Goal: Task Accomplishment & Management: Use online tool/utility

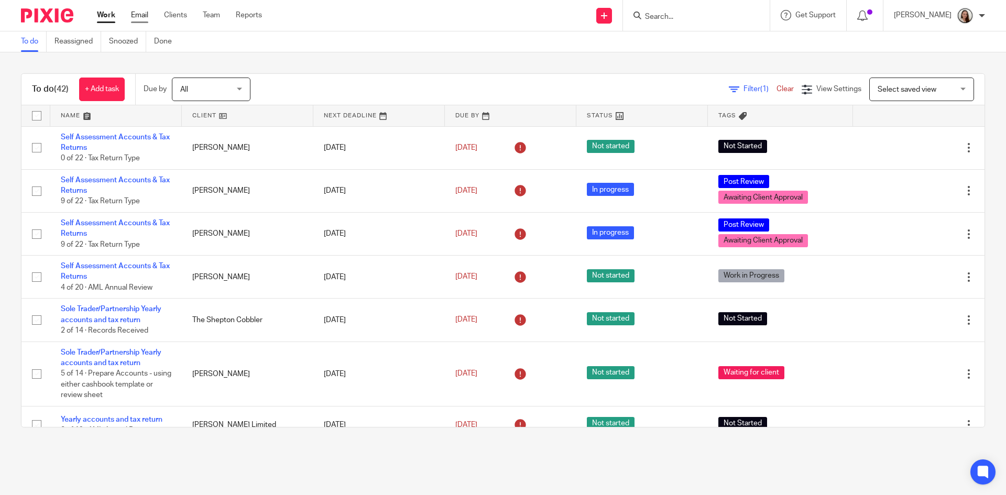
click at [143, 16] on link "Email" at bounding box center [139, 15] width 17 height 10
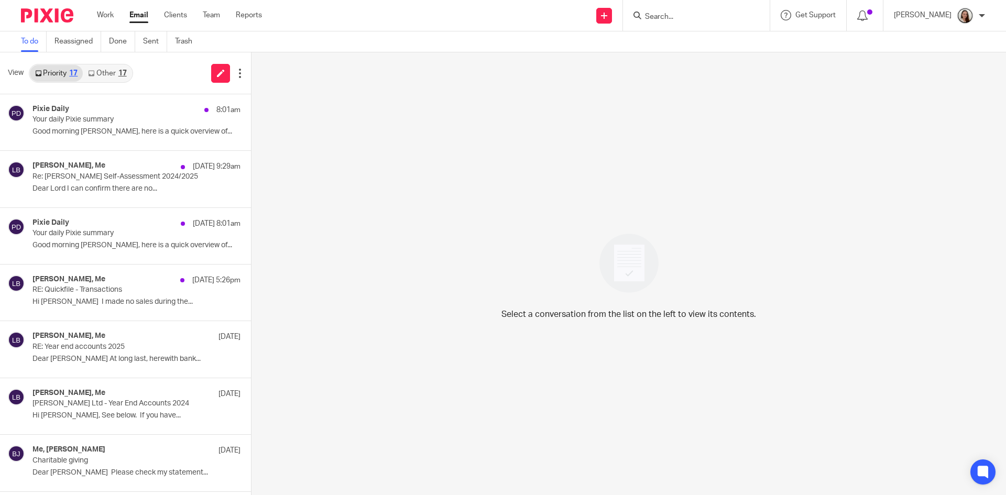
click at [127, 75] on link "Other 17" at bounding box center [107, 73] width 49 height 17
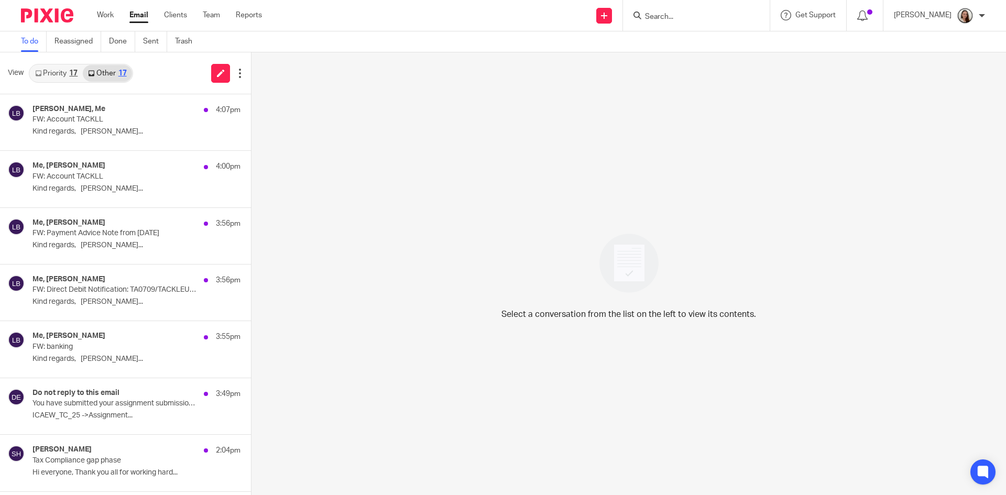
click at [68, 78] on link "Priority 17" at bounding box center [56, 73] width 53 height 17
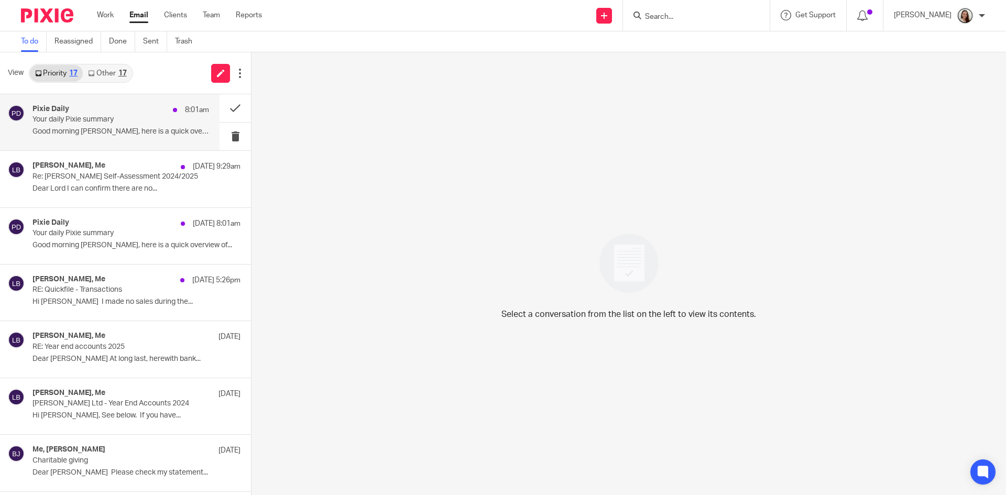
click at [92, 109] on div "Pixie Daily 8:01am" at bounding box center [121, 110] width 177 height 10
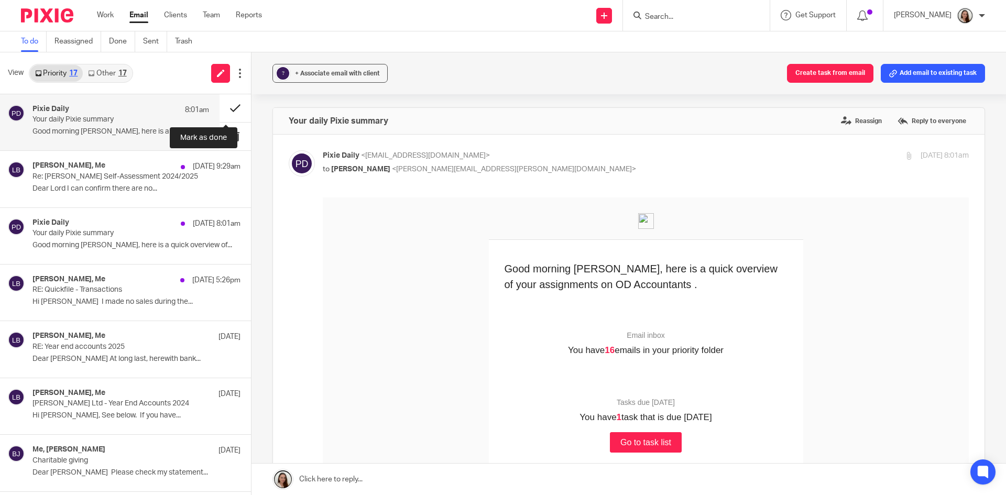
click at [223, 106] on button at bounding box center [235, 108] width 31 height 28
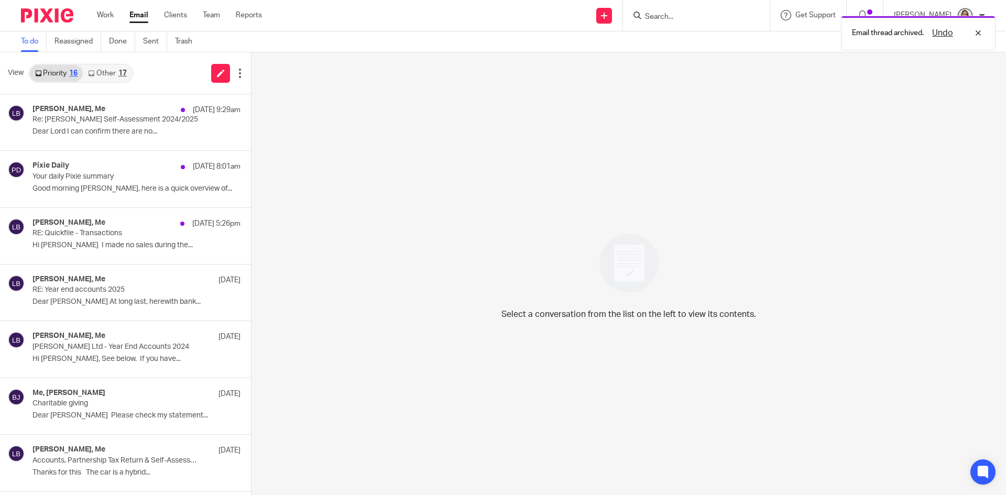
click at [117, 67] on link "Other 17" at bounding box center [107, 73] width 49 height 17
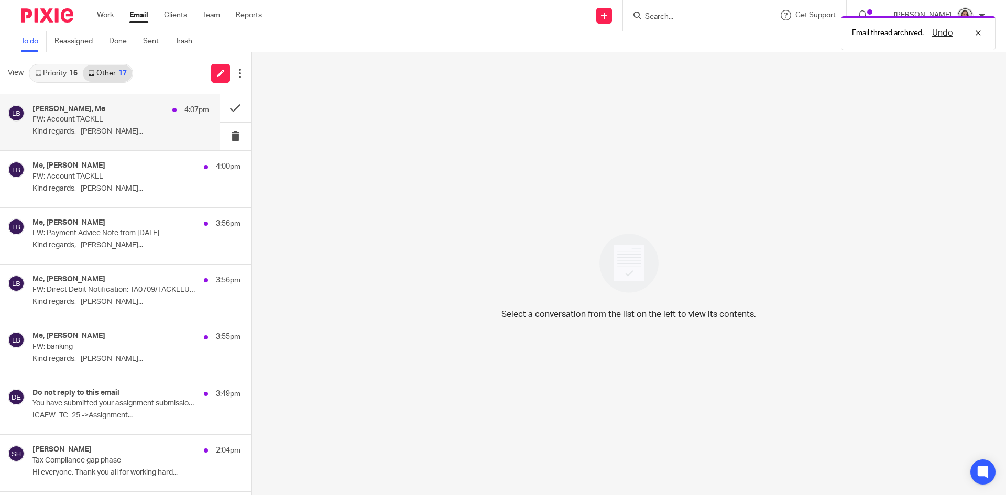
click at [103, 122] on p "FW: Account TACKLL" at bounding box center [104, 119] width 142 height 9
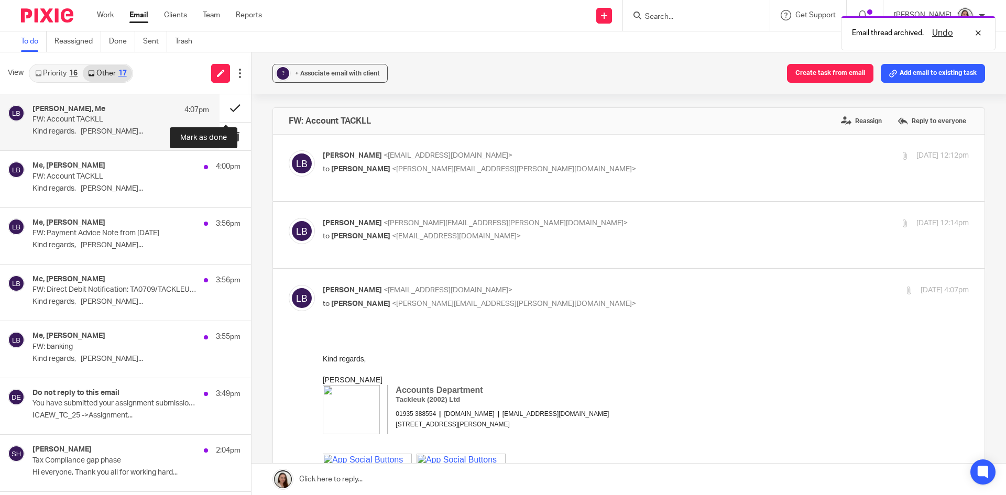
click at [229, 111] on button at bounding box center [235, 108] width 31 height 28
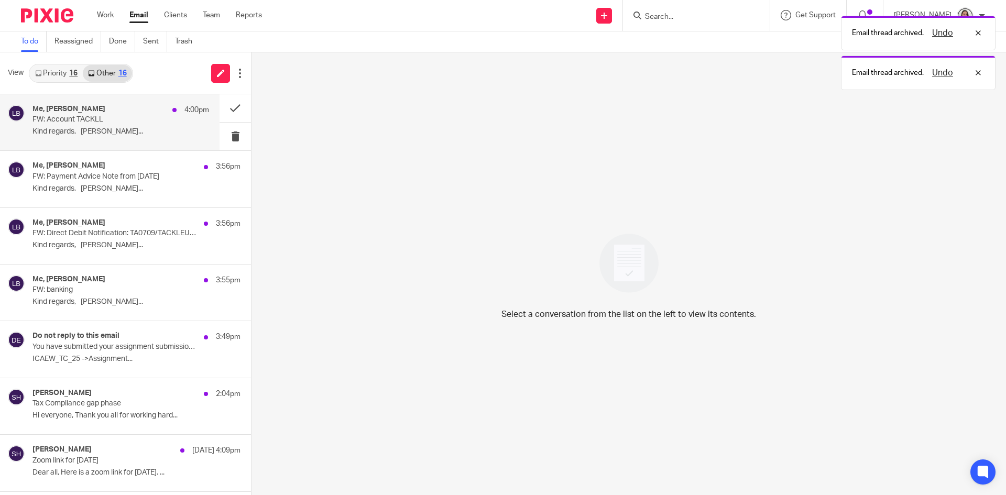
click at [105, 109] on div "Me, Lory Baker 4:00pm" at bounding box center [121, 110] width 177 height 10
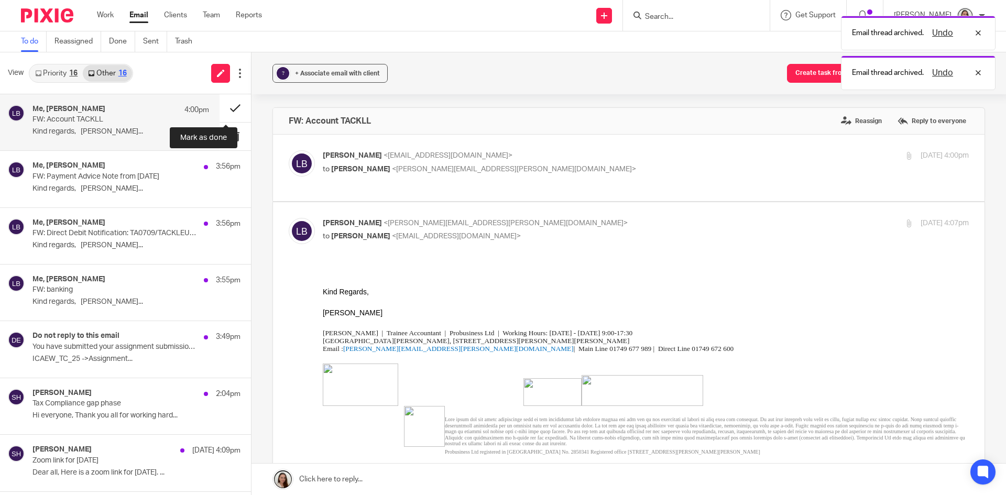
click at [222, 104] on button at bounding box center [235, 108] width 31 height 28
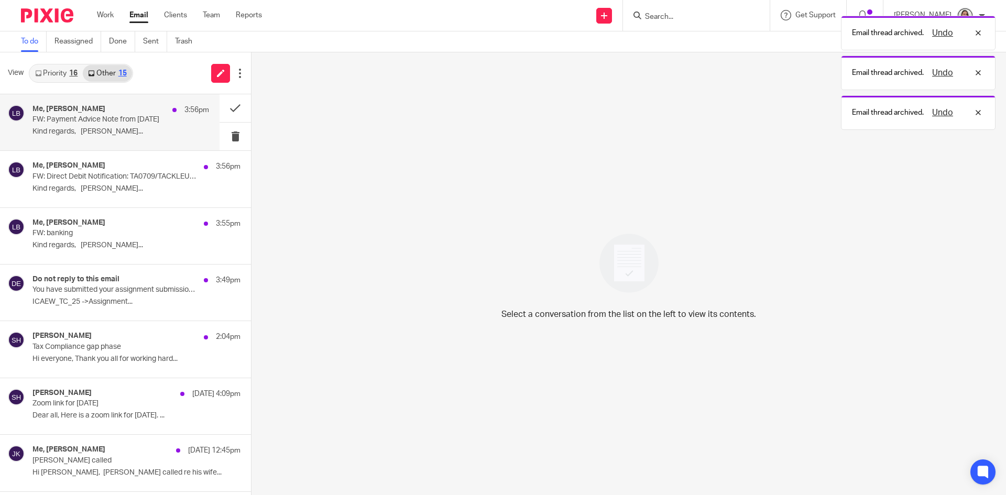
click at [149, 123] on p "FW: Payment Advice Note from 25.09.2025" at bounding box center [104, 119] width 142 height 9
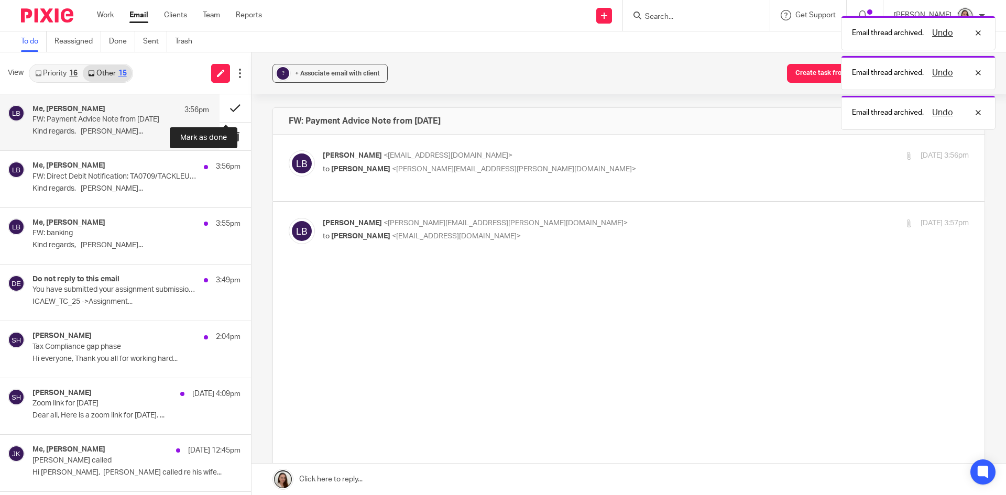
click at [225, 110] on button at bounding box center [235, 108] width 31 height 28
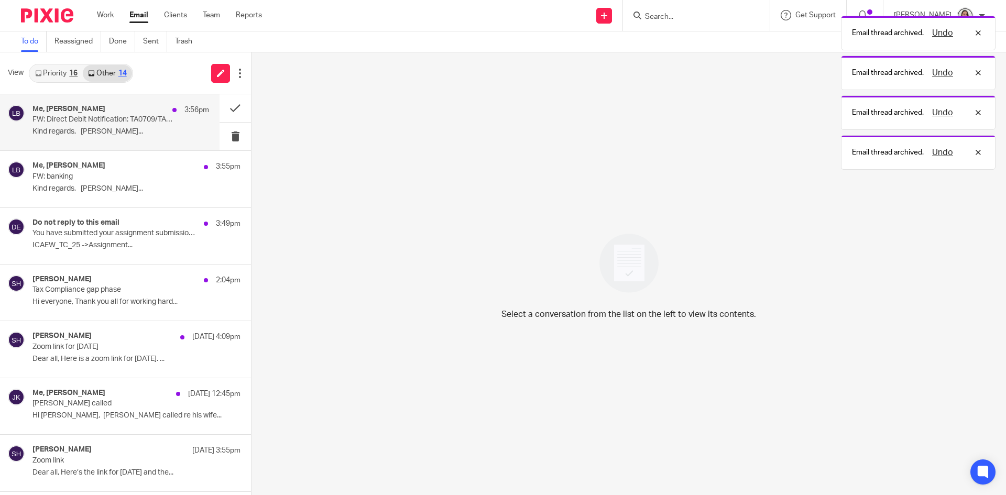
drag, startPoint x: 128, startPoint y: 118, endPoint x: 191, endPoint y: 117, distance: 62.9
click at [128, 118] on p "FW: Direct Debit Notification: TA0709/TACKLEUK (2002) LTD" at bounding box center [104, 119] width 142 height 9
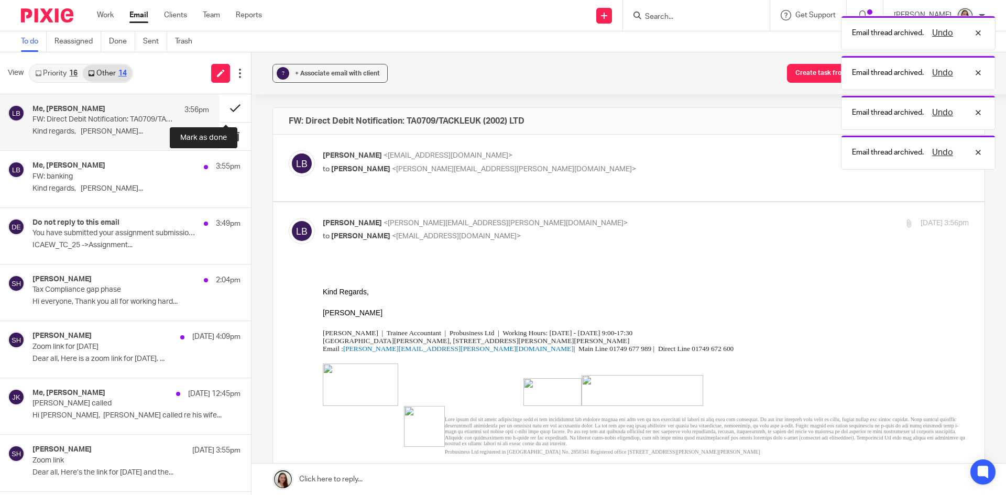
click at [222, 106] on button at bounding box center [235, 108] width 31 height 28
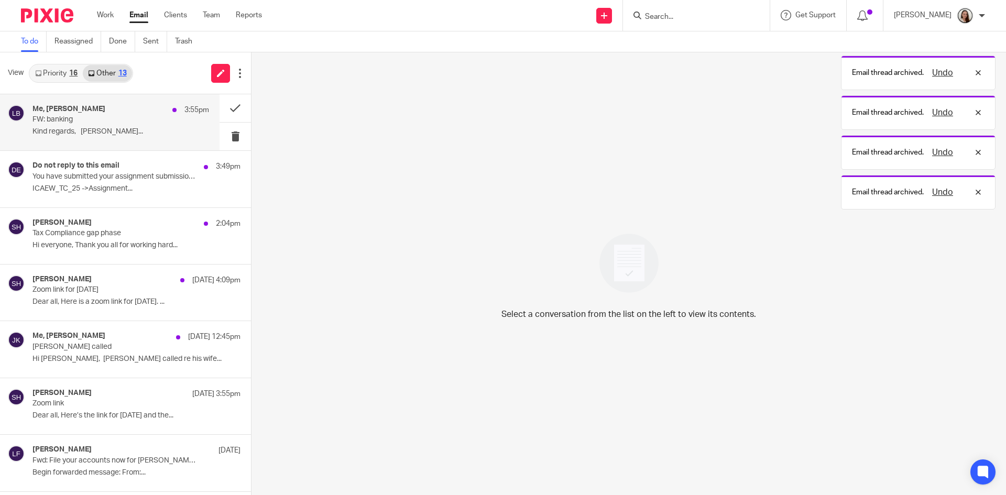
click at [114, 126] on div "Me, Lory Baker 3:55pm FW: banking Kind regards, Lory..." at bounding box center [121, 122] width 177 height 35
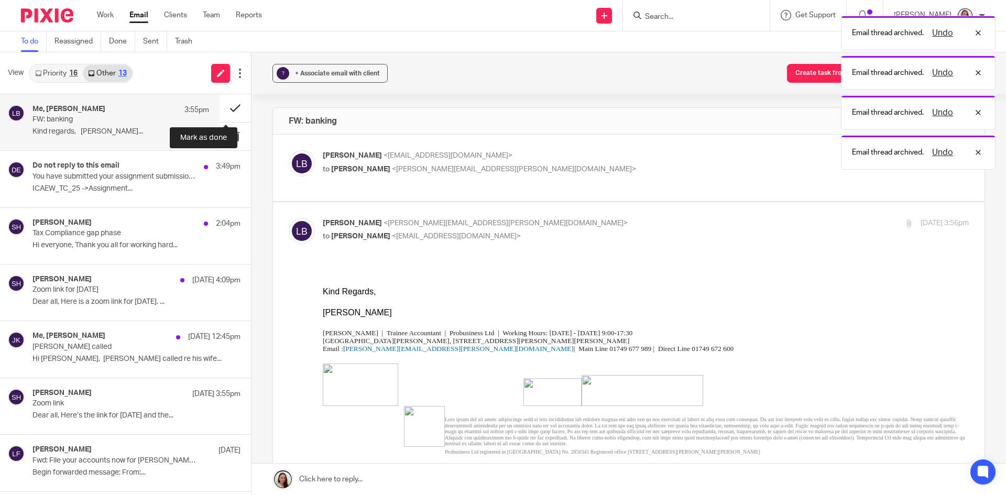
click at [220, 110] on button at bounding box center [235, 108] width 31 height 28
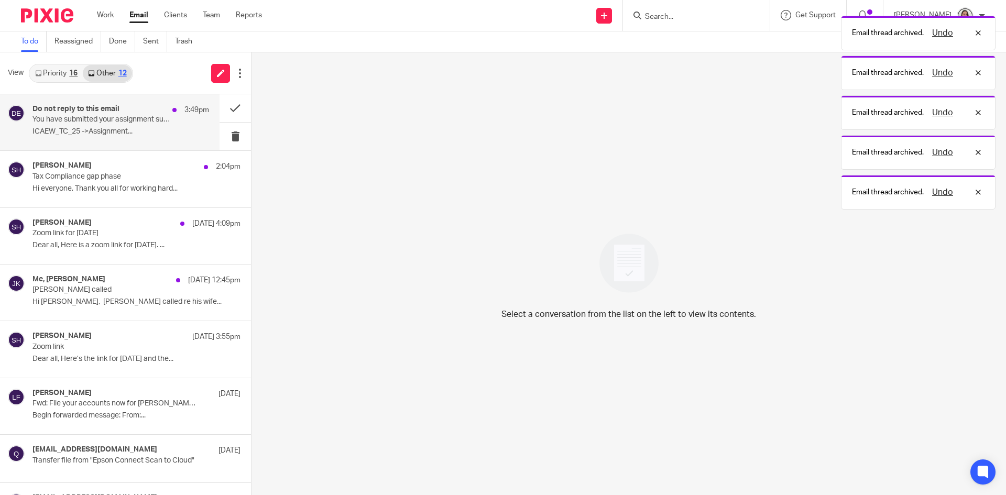
click at [105, 114] on div "Do not reply to this email 3:49pm" at bounding box center [121, 110] width 177 height 10
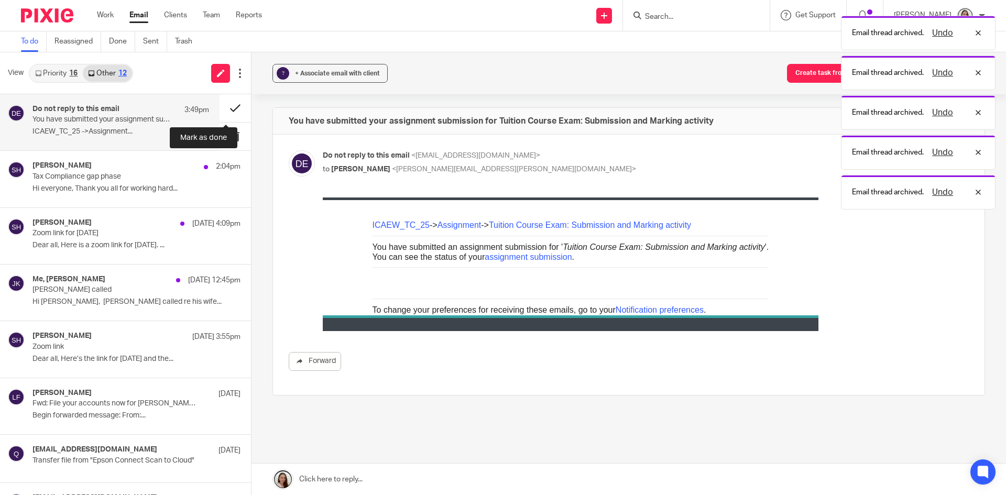
click at [227, 107] on button at bounding box center [235, 108] width 31 height 28
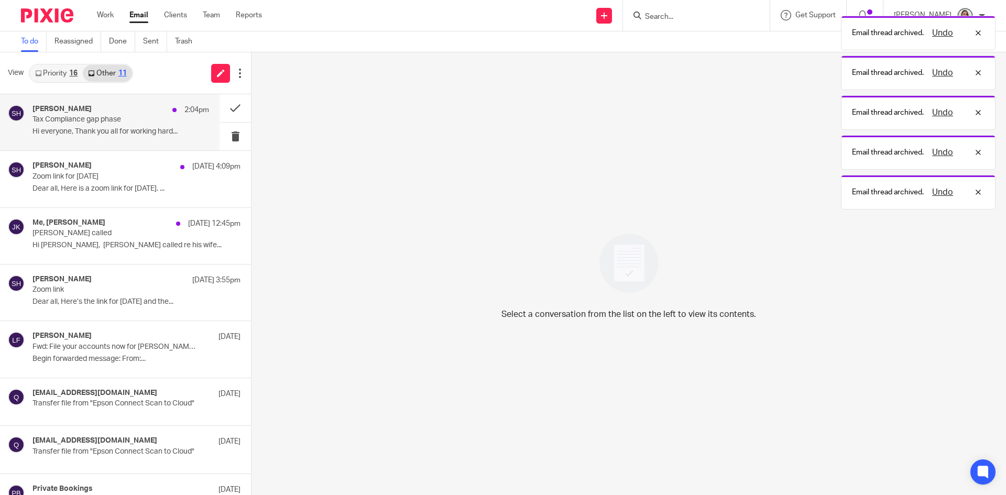
click at [138, 121] on p "Tax Compliance gap phase" at bounding box center [104, 119] width 142 height 9
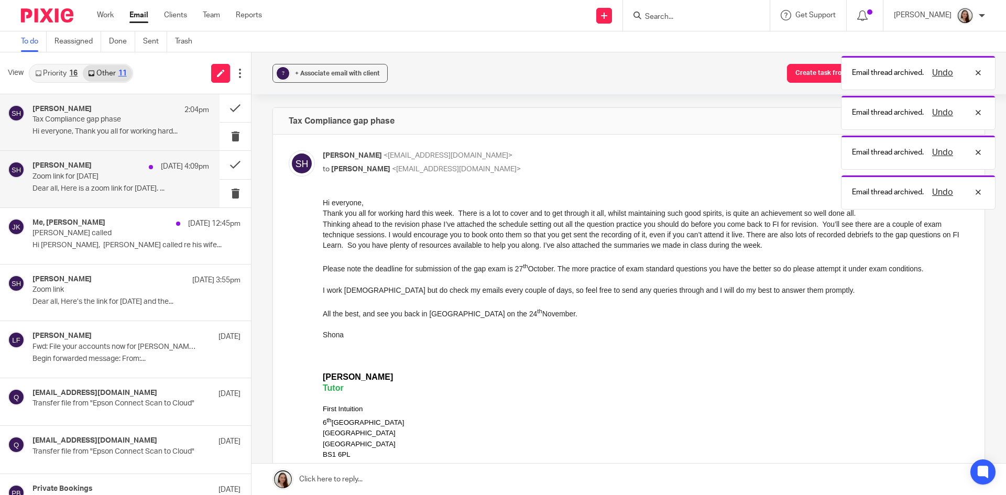
click at [115, 188] on p "Dear all, Here is a zoom link for tomorrow. ..." at bounding box center [121, 189] width 177 height 9
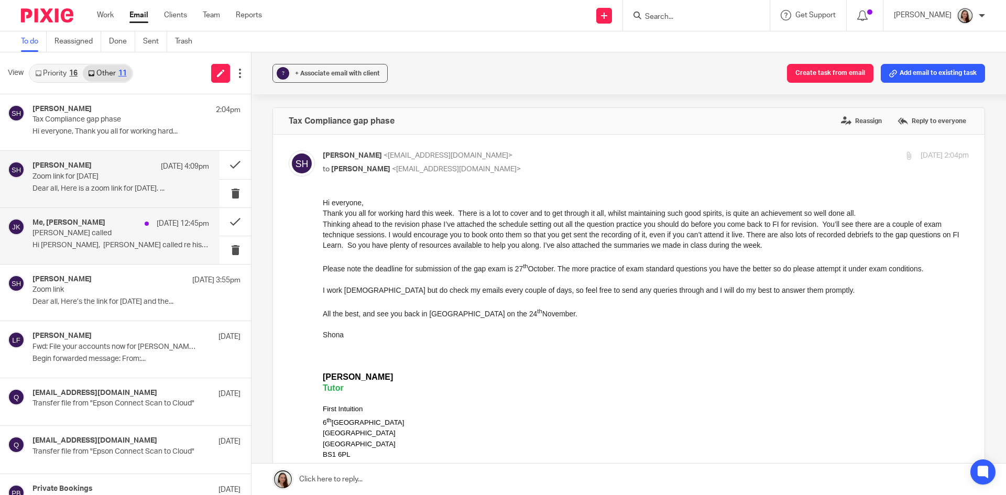
drag, startPoint x: 91, startPoint y: 236, endPoint x: 108, endPoint y: 260, distance: 28.9
click at [91, 237] on p "Keith Owen called" at bounding box center [104, 233] width 142 height 9
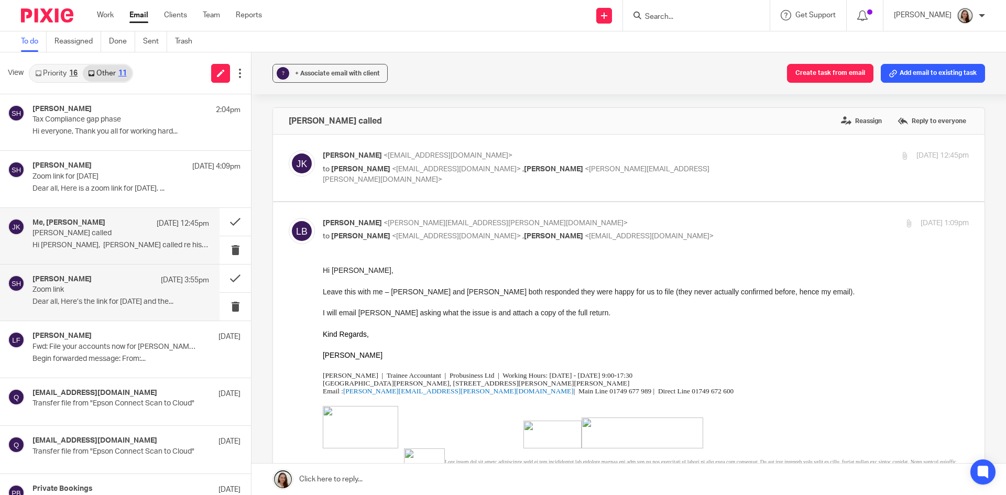
click at [111, 286] on p "Zoom link" at bounding box center [104, 290] width 142 height 9
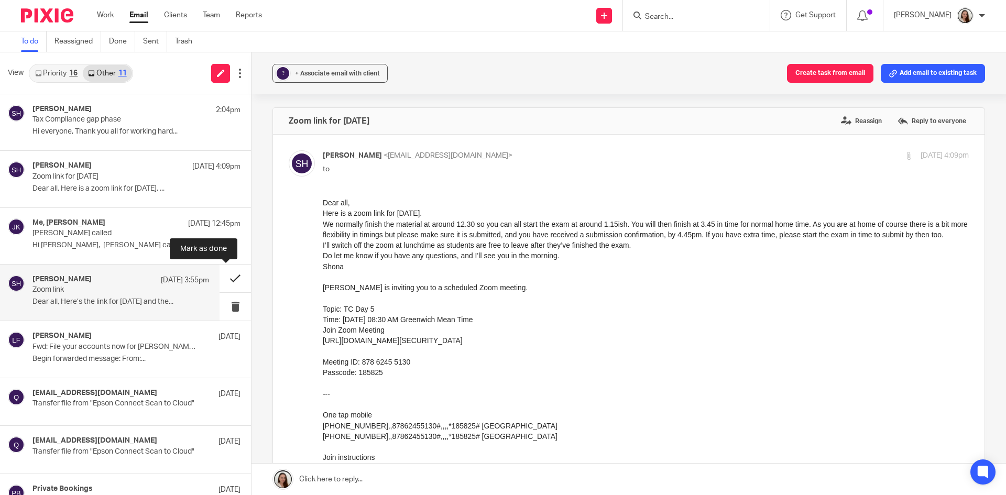
click at [231, 277] on button at bounding box center [235, 279] width 31 height 28
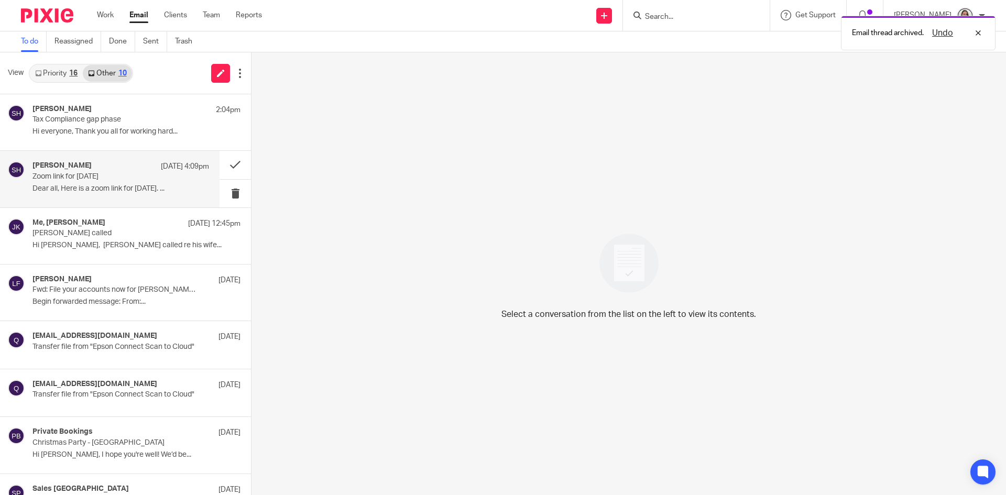
click at [103, 187] on p "Dear all, Here is a zoom link for tomorrow. ..." at bounding box center [121, 189] width 177 height 9
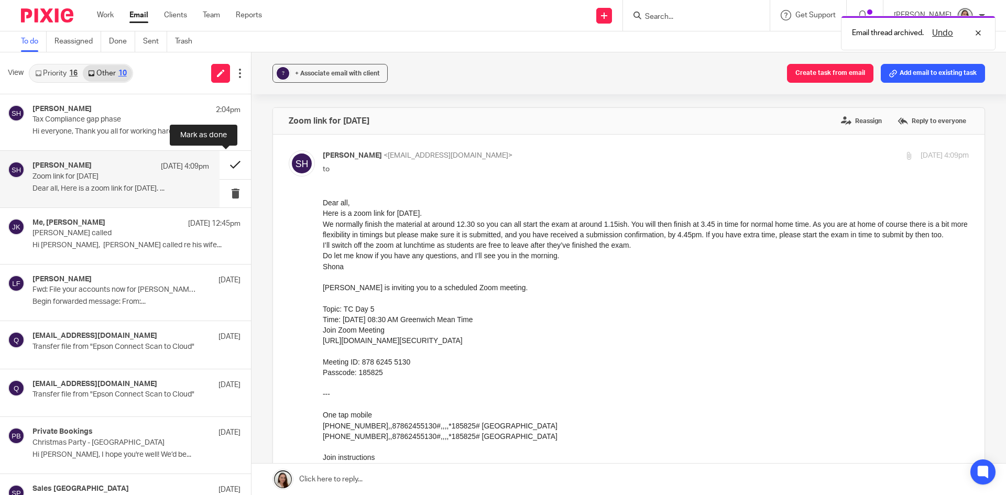
click at [226, 166] on button at bounding box center [235, 165] width 31 height 28
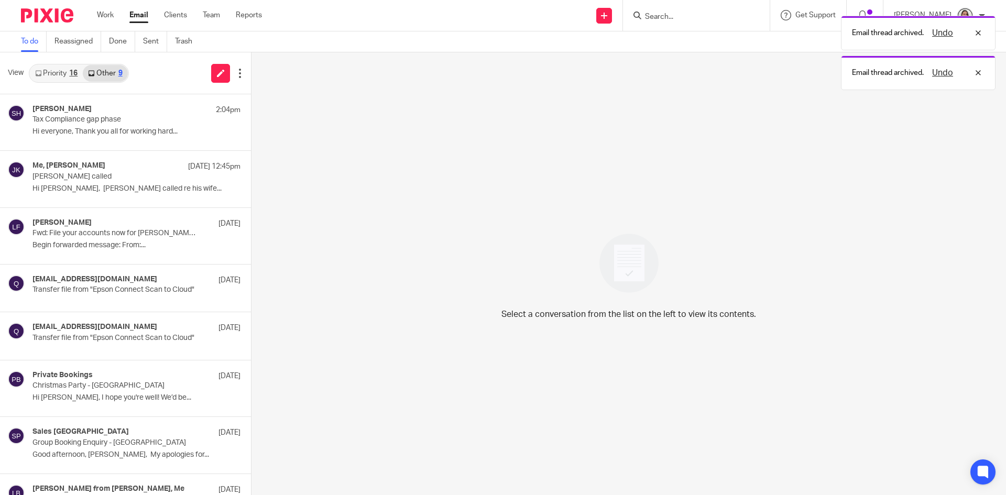
click at [68, 79] on link "Priority 16" at bounding box center [56, 73] width 53 height 17
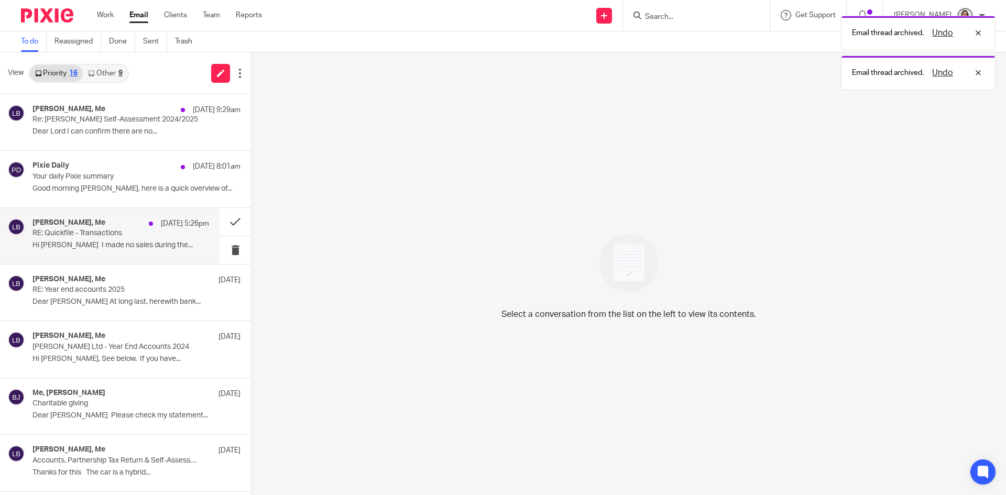
click at [71, 239] on div "Rowland Griffin, Me 24 Sep 5:26pm RE: Quickfile - Transactions Hi Lory I made n…" at bounding box center [121, 236] width 177 height 35
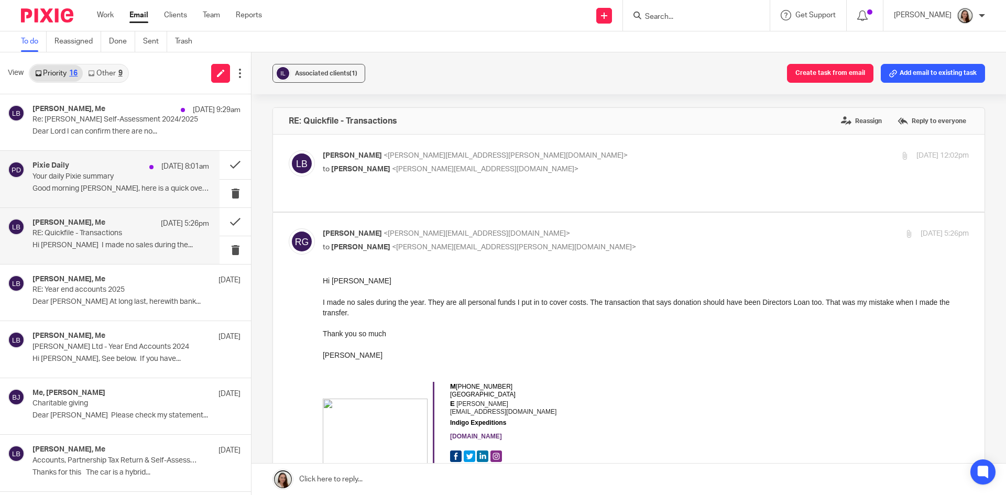
click at [109, 178] on p "Your daily Pixie summary" at bounding box center [104, 176] width 142 height 9
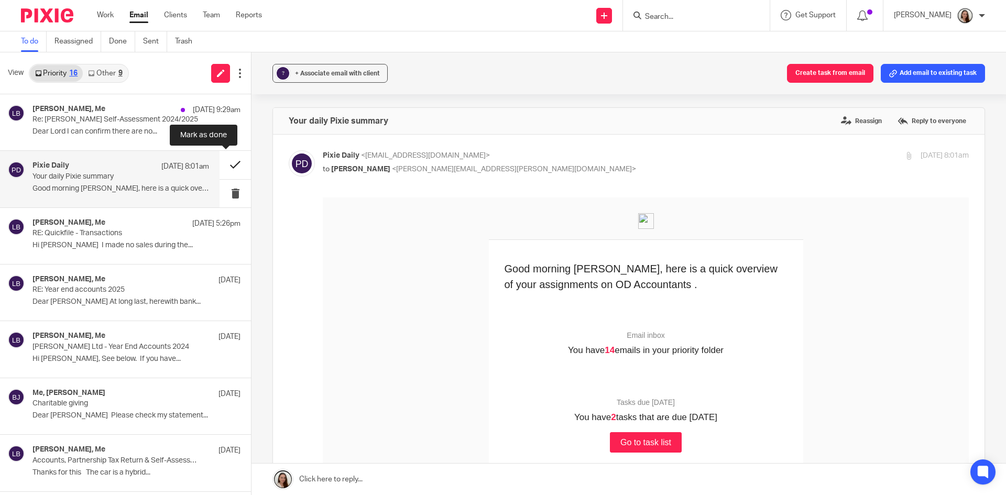
click at [220, 164] on button at bounding box center [235, 165] width 31 height 28
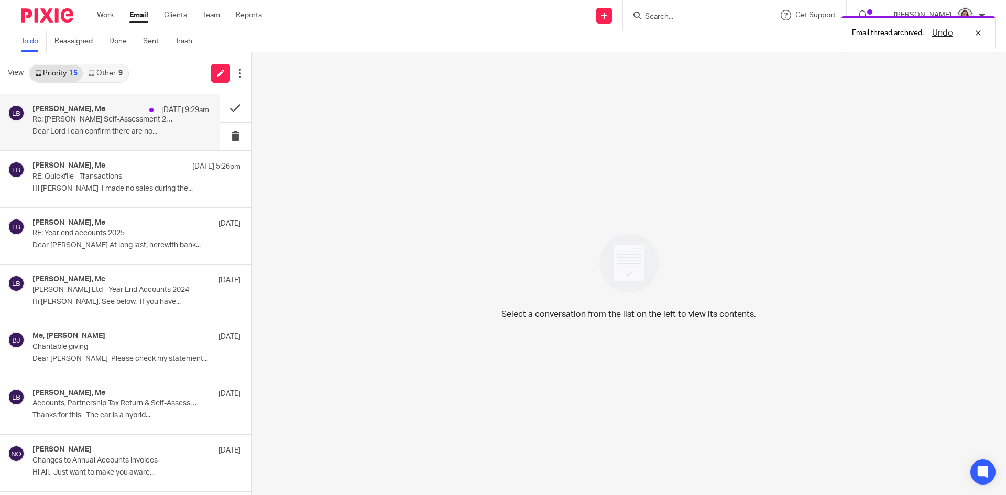
click at [107, 123] on p "Re: Keith's Self-Assessment 2024/2025" at bounding box center [104, 119] width 142 height 9
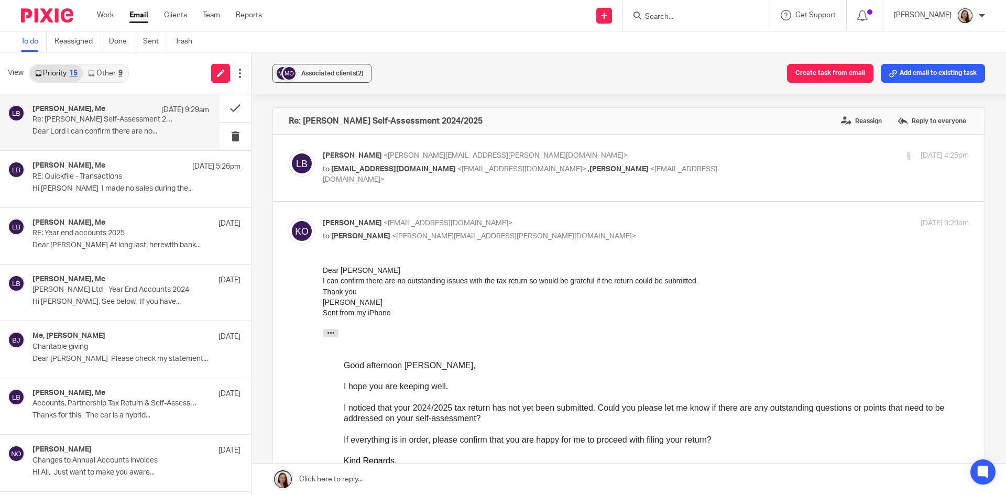
click at [742, 10] on form at bounding box center [700, 15] width 112 height 13
click at [735, 19] on input "Search" at bounding box center [691, 17] width 94 height 9
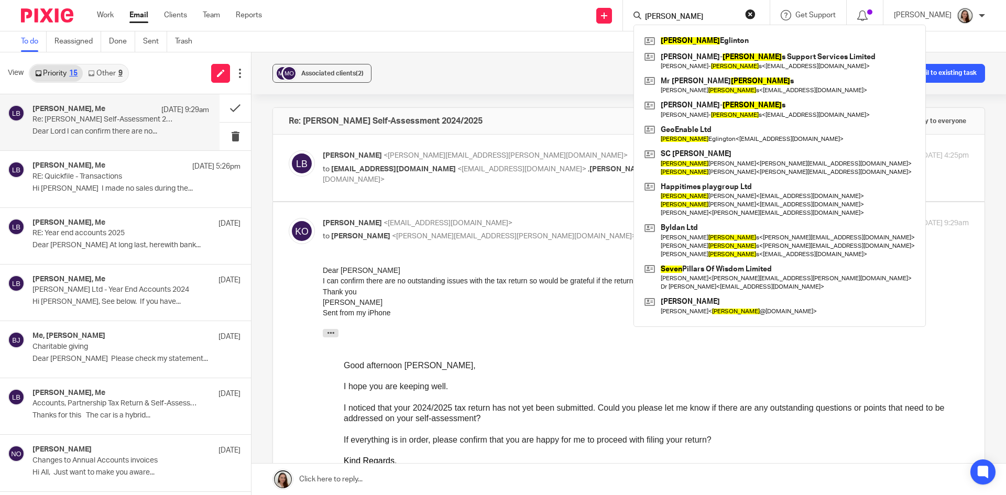
drag, startPoint x: 723, startPoint y: 19, endPoint x: 649, endPoint y: 15, distance: 74.0
click at [649, 15] on div "steven Steven Eglinton Fowler- Steven s Support Services Limited Laurence Fowle…" at bounding box center [696, 15] width 147 height 31
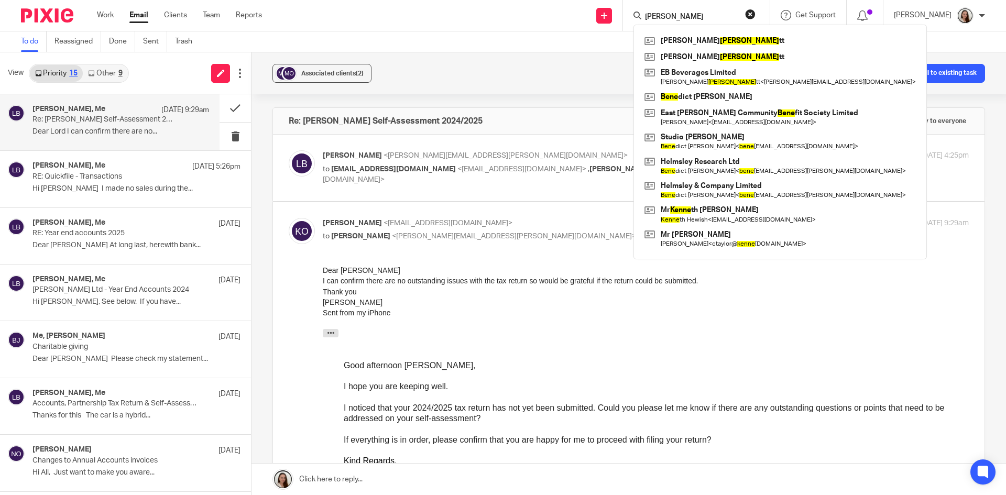
type input "benne"
click at [756, 13] on button "reset" at bounding box center [750, 14] width 10 height 10
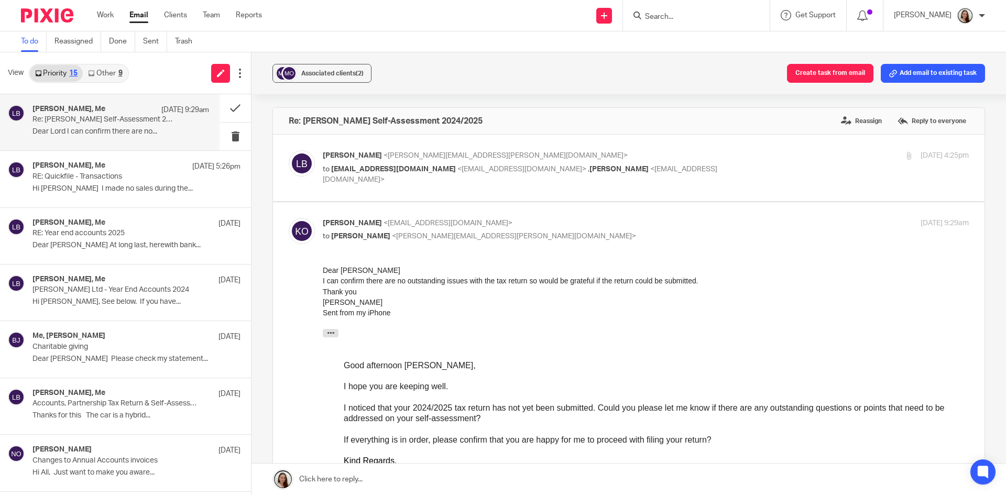
click at [534, 73] on div "Associated clients (2) Create task from email Add email to existing task" at bounding box center [629, 73] width 755 height 42
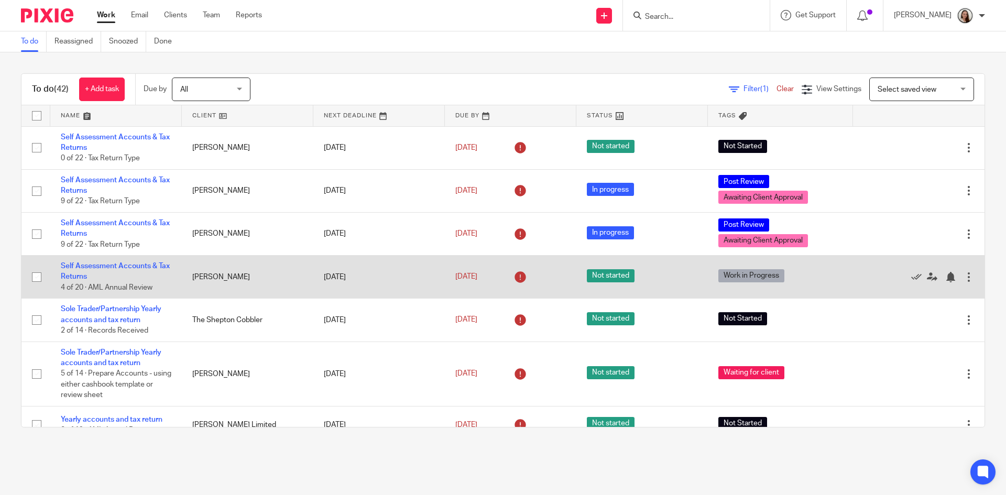
scroll to position [1319, 0]
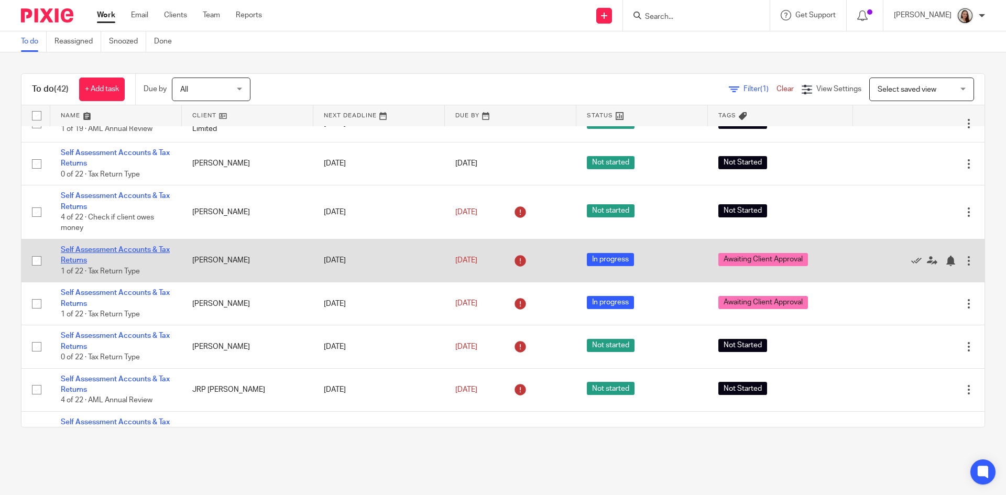
click at [118, 256] on link "Self Assessment Accounts & Tax Returns" at bounding box center [115, 255] width 109 height 18
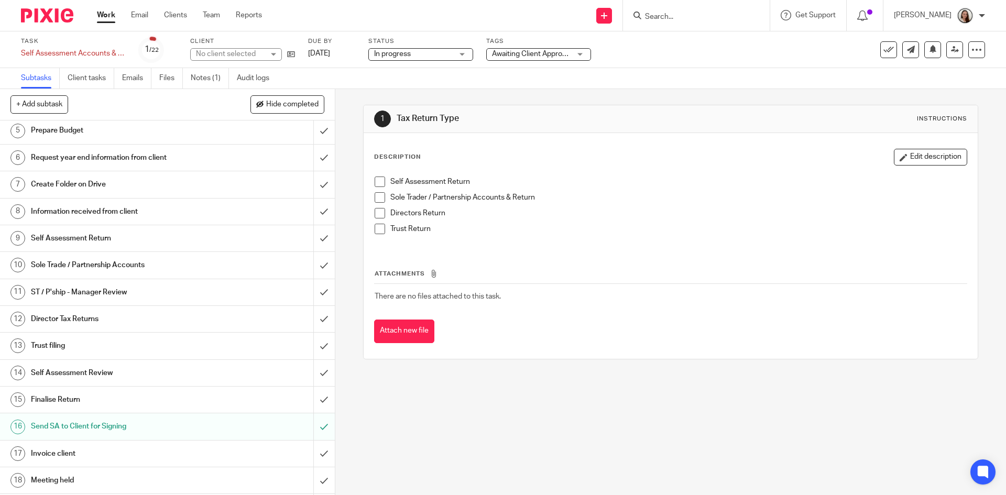
scroll to position [225, 0]
